Goal: Transaction & Acquisition: Purchase product/service

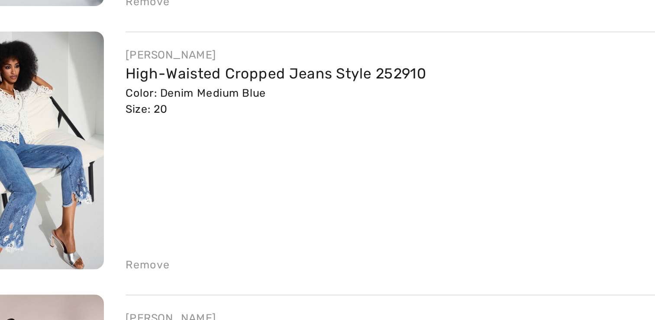
scroll to position [396, 0]
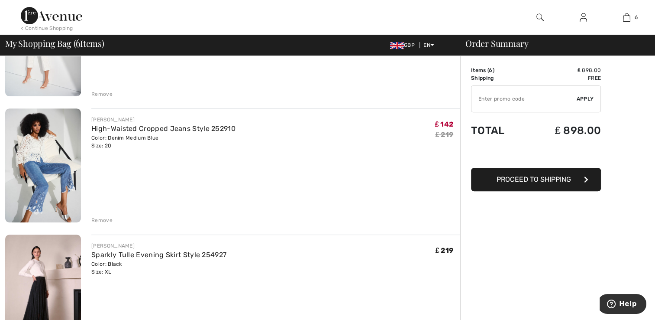
click at [102, 220] on div "Remove" at bounding box center [101, 220] width 21 height 8
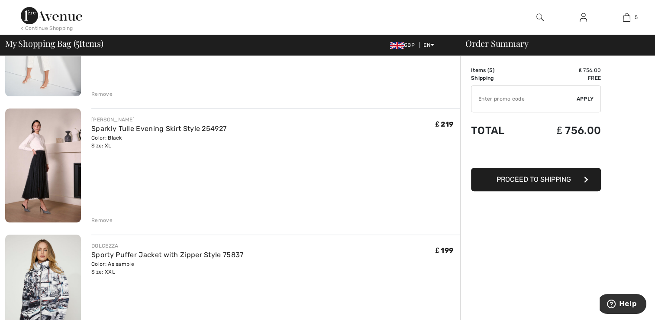
click at [42, 173] on img at bounding box center [43, 165] width 76 height 114
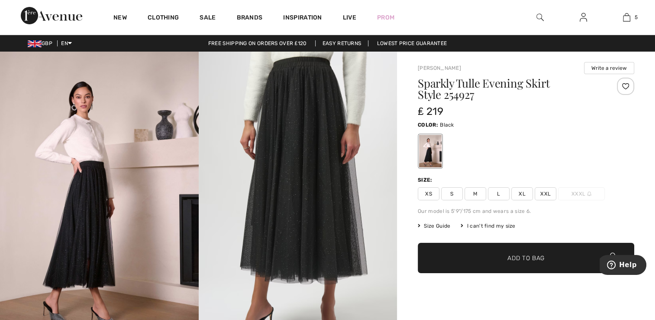
click at [546, 192] on span "XXL" at bounding box center [546, 193] width 22 height 13
click at [525, 254] on span "Add to Bag" at bounding box center [525, 257] width 37 height 9
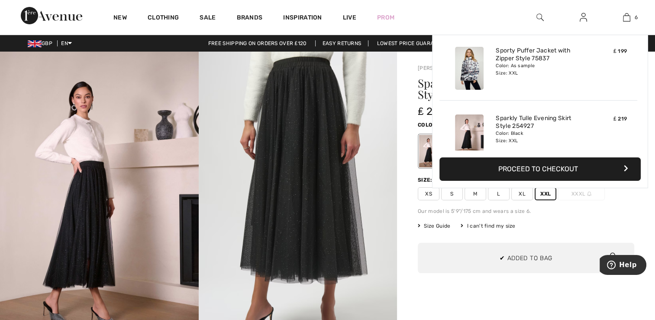
scroll to position [296, 0]
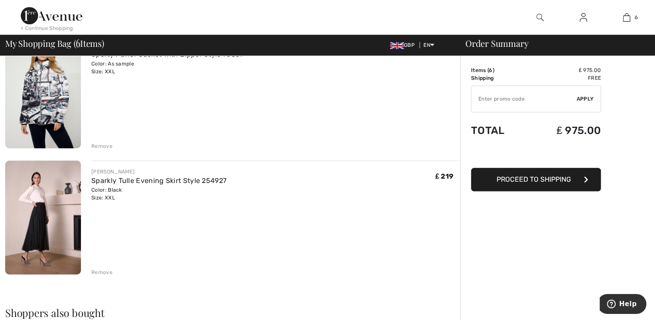
scroll to position [597, 0]
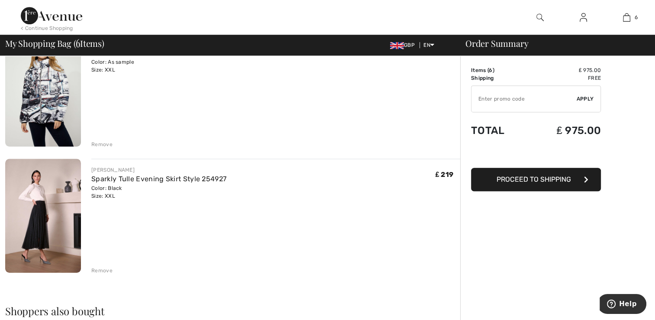
click at [104, 269] on div "Remove" at bounding box center [101, 270] width 21 height 8
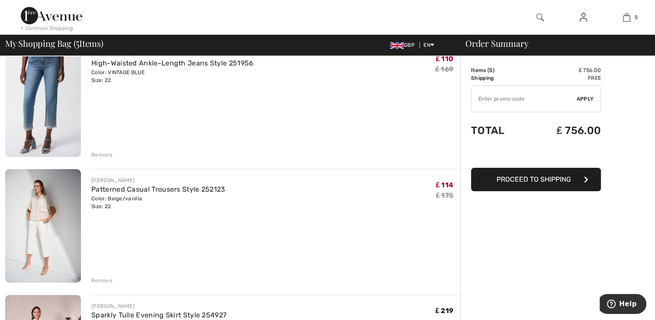
scroll to position [211, 0]
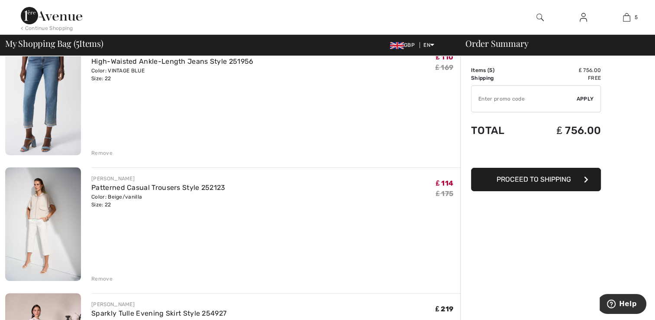
click at [100, 278] on div "Remove" at bounding box center [101, 278] width 21 height 8
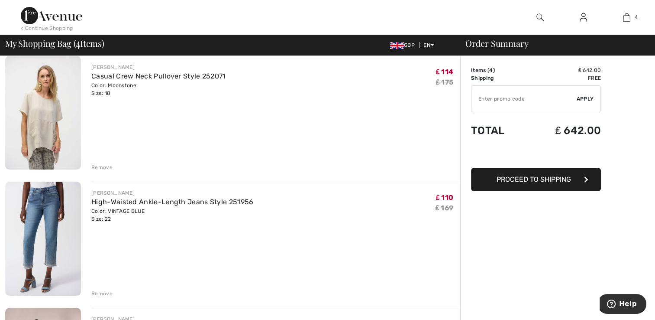
scroll to position [73, 0]
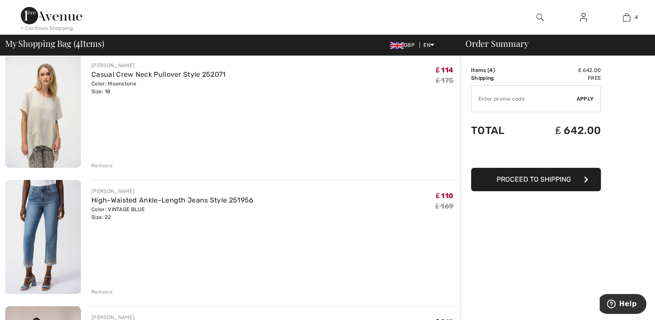
click at [102, 166] on div "Remove" at bounding box center [101, 165] width 21 height 8
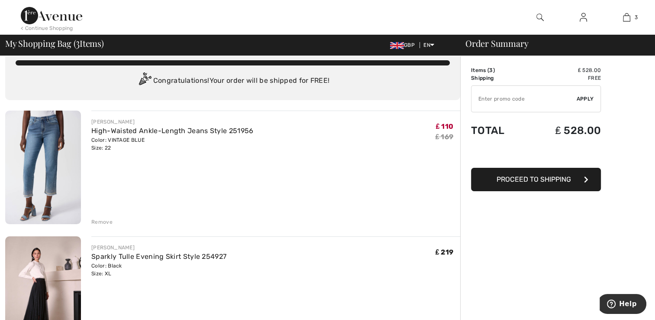
scroll to position [0, 0]
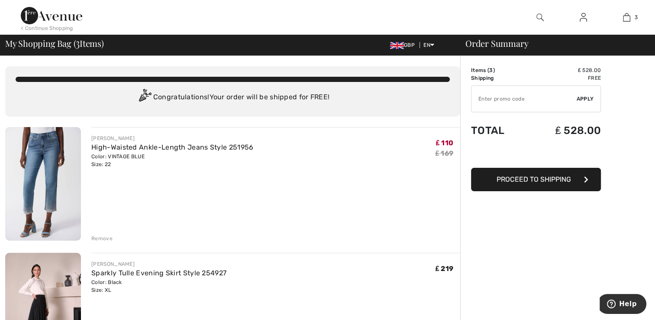
click at [54, 181] on img at bounding box center [43, 183] width 76 height 113
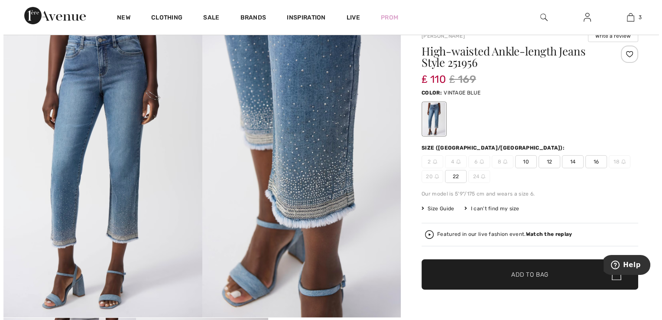
scroll to position [25, 0]
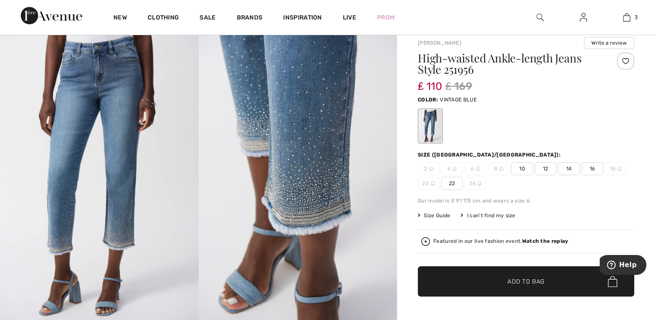
click at [324, 166] on img at bounding box center [298, 174] width 199 height 297
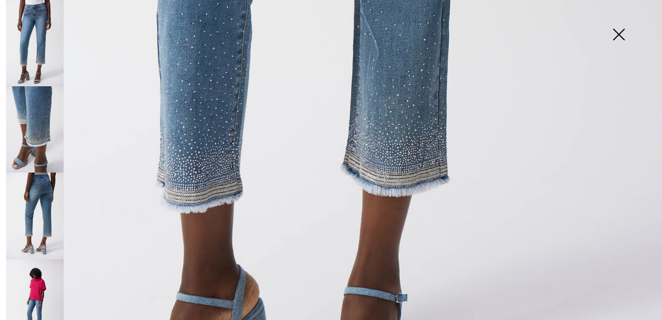
scroll to position [555, 0]
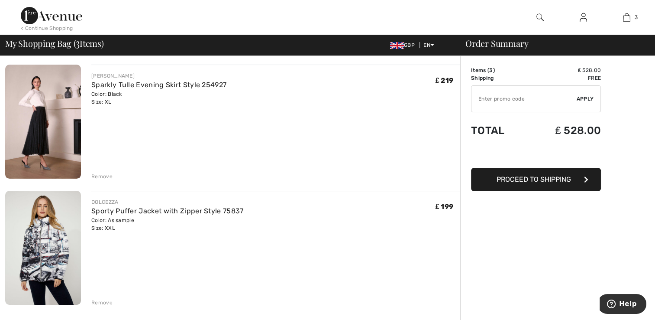
scroll to position [189, 0]
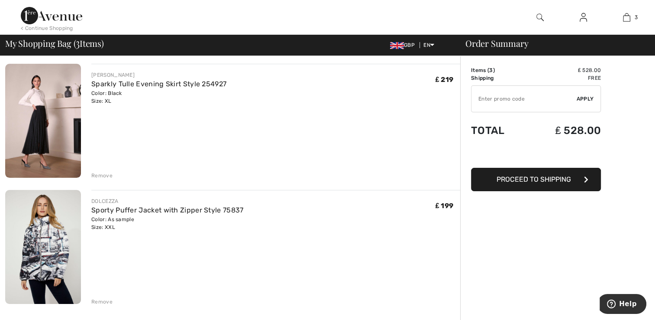
click at [100, 177] on div "Remove" at bounding box center [101, 175] width 21 height 8
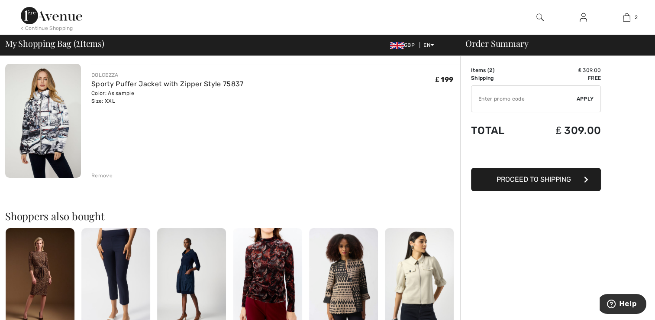
click at [100, 177] on div "Remove" at bounding box center [101, 175] width 21 height 8
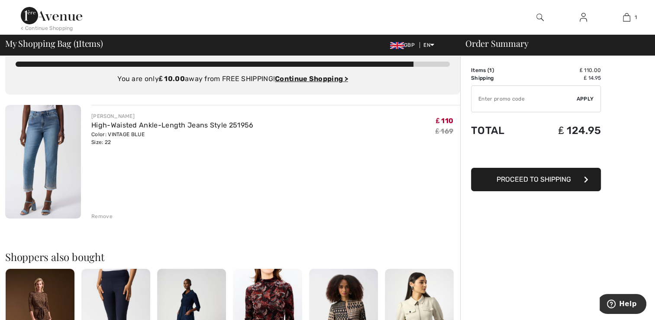
scroll to position [0, 0]
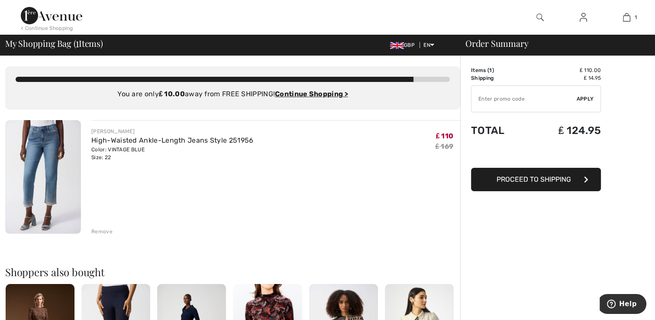
click at [45, 25] on div "< Continue Shopping" at bounding box center [47, 28] width 52 height 8
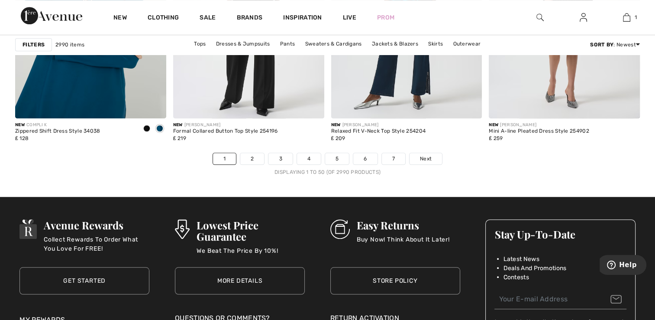
scroll to position [4039, 0]
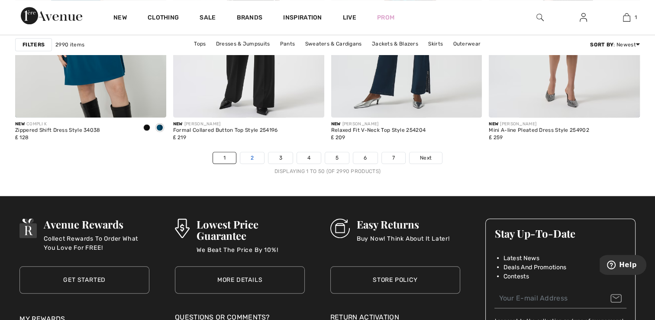
click at [256, 153] on link "2" at bounding box center [252, 157] width 24 height 11
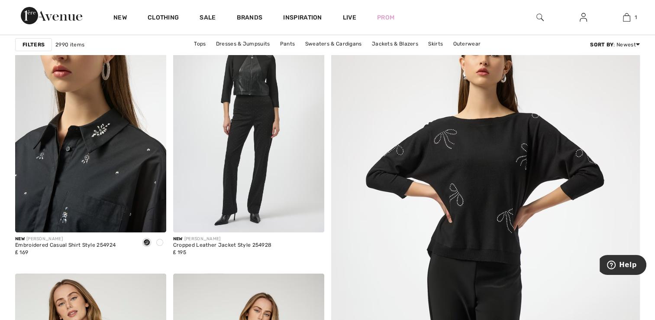
scroll to position [113, 0]
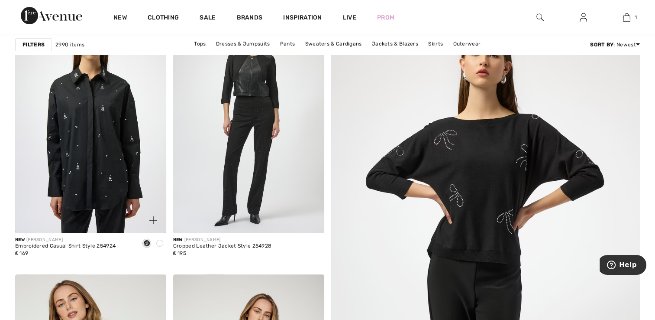
click at [158, 245] on span at bounding box center [159, 242] width 7 height 7
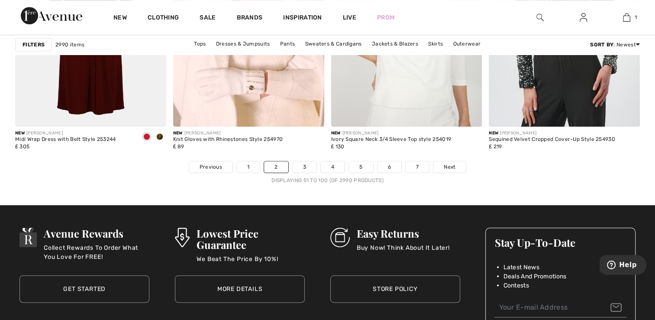
scroll to position [4035, 0]
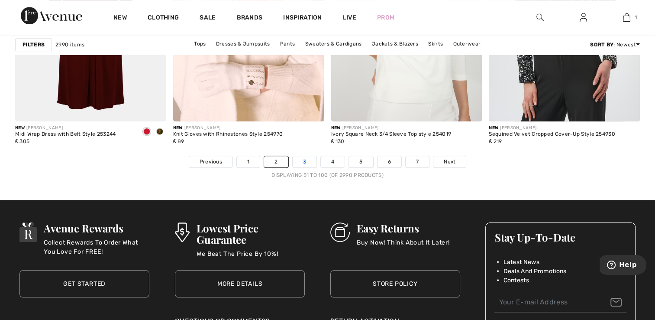
click at [305, 159] on link "3" at bounding box center [305, 161] width 24 height 11
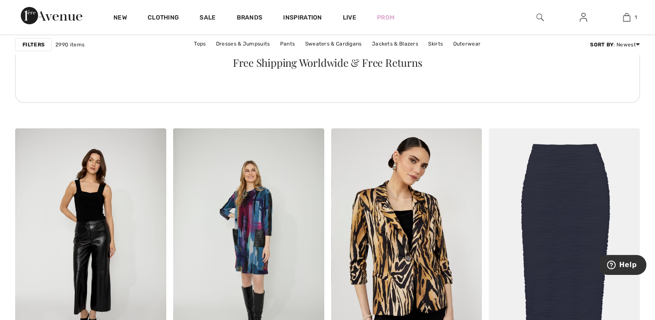
scroll to position [3247, 0]
